Goal: Task Accomplishment & Management: Use online tool/utility

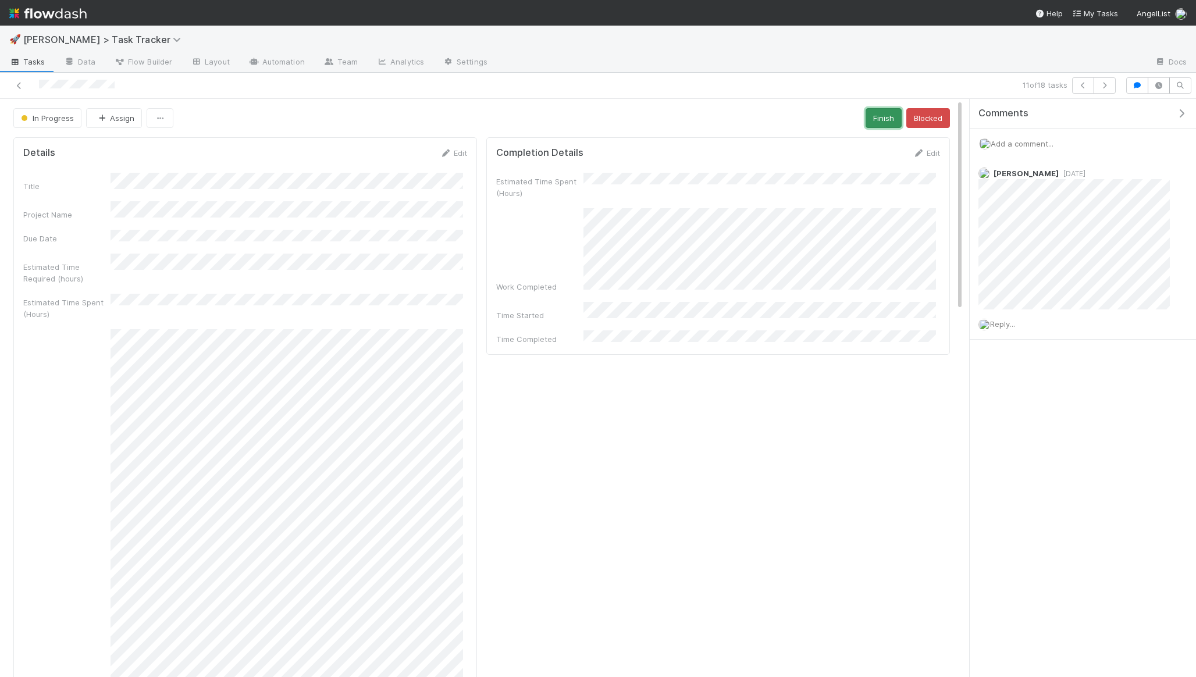
click at [865, 123] on button "Finish" at bounding box center [883, 118] width 36 height 20
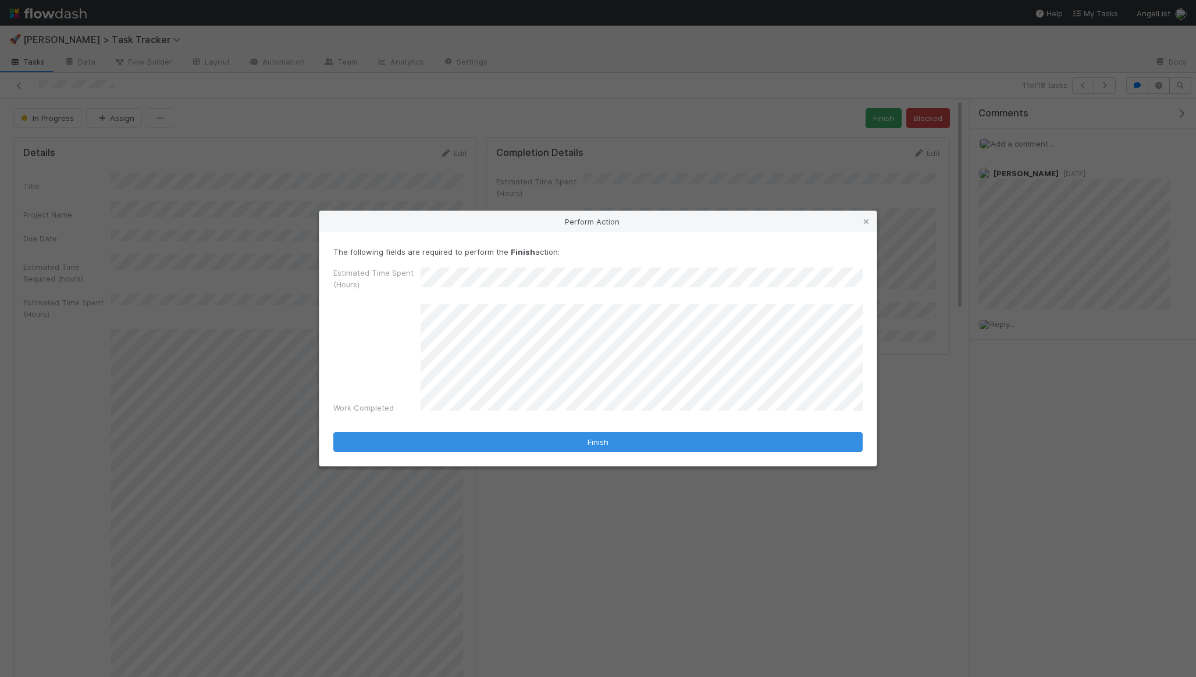
click at [508, 453] on div "The following fields are required to perform the Finish action: Estimated Time …" at bounding box center [597, 349] width 557 height 234
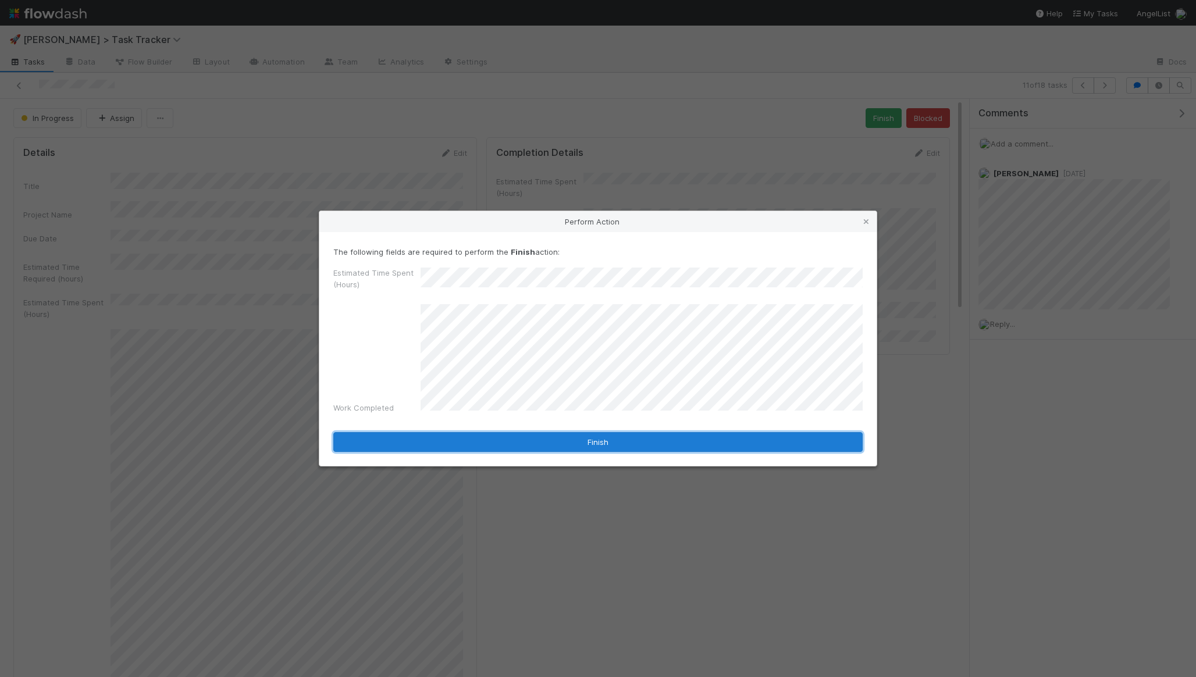
click at [514, 437] on button "Finish" at bounding box center [597, 442] width 529 height 20
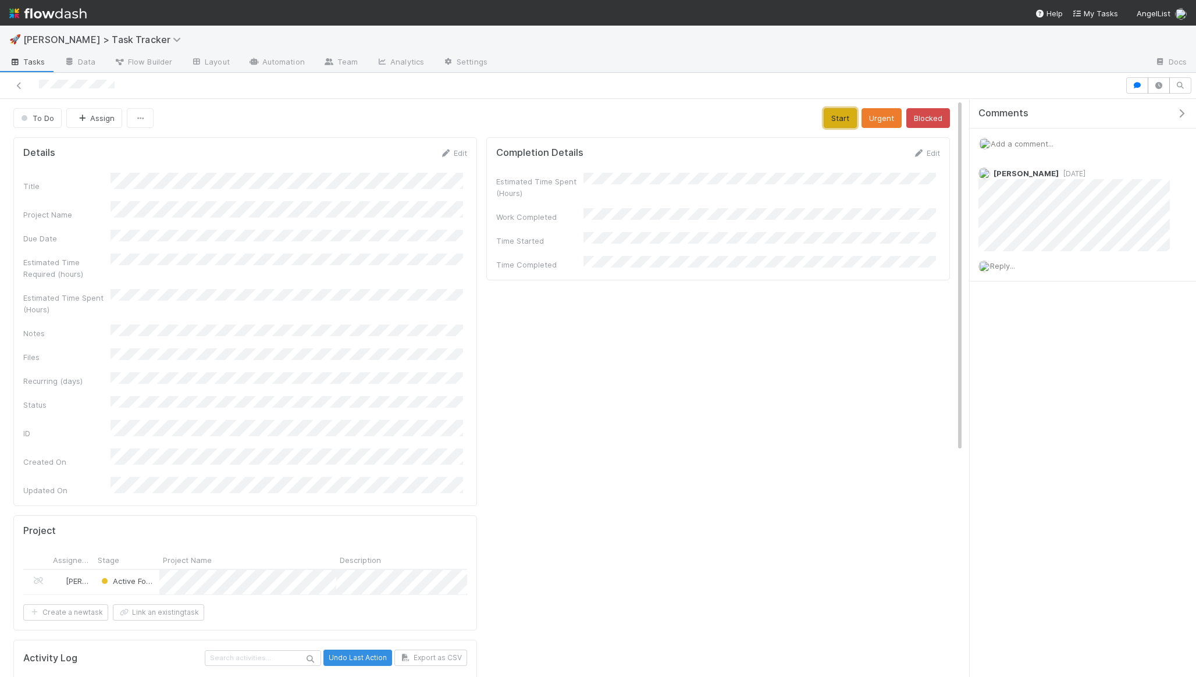
click at [824, 115] on button "Start" at bounding box center [840, 118] width 33 height 20
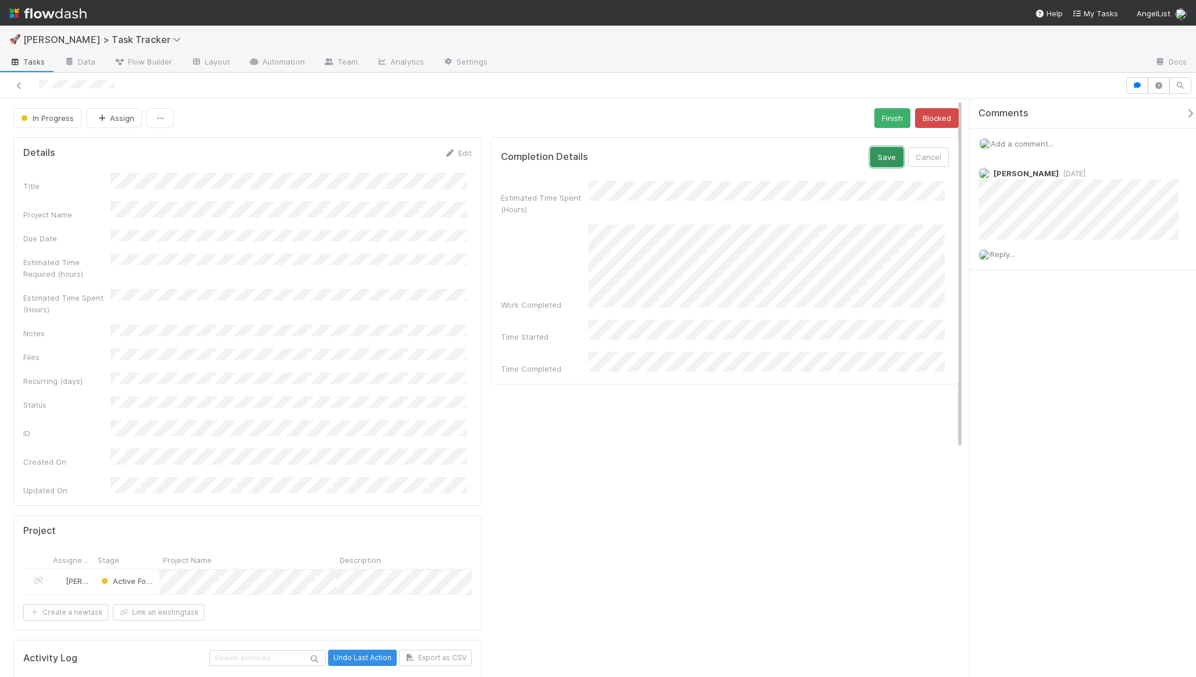
click at [873, 158] on button "Save" at bounding box center [886, 157] width 33 height 20
